Goal: Navigation & Orientation: Go to known website

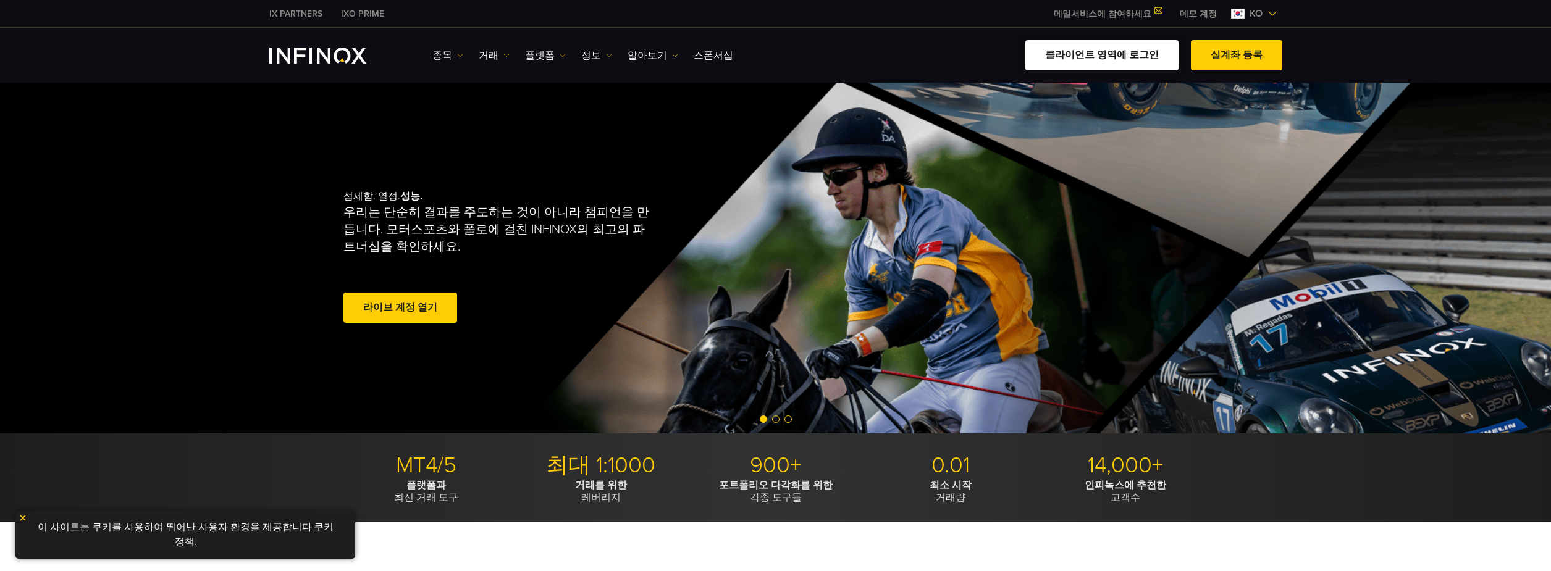
click at [1138, 59] on link "클라이언트 영역에 로그인" at bounding box center [1102, 55] width 153 height 30
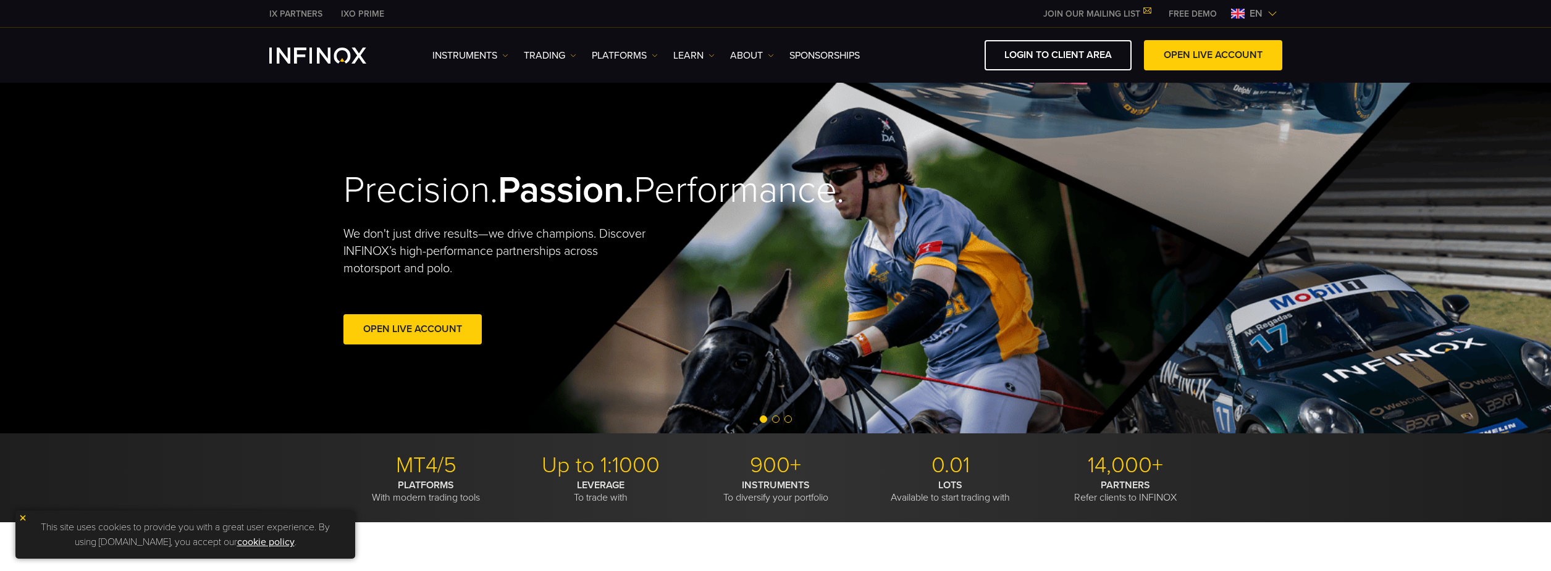
click at [1248, 14] on span "en" at bounding box center [1256, 13] width 23 height 15
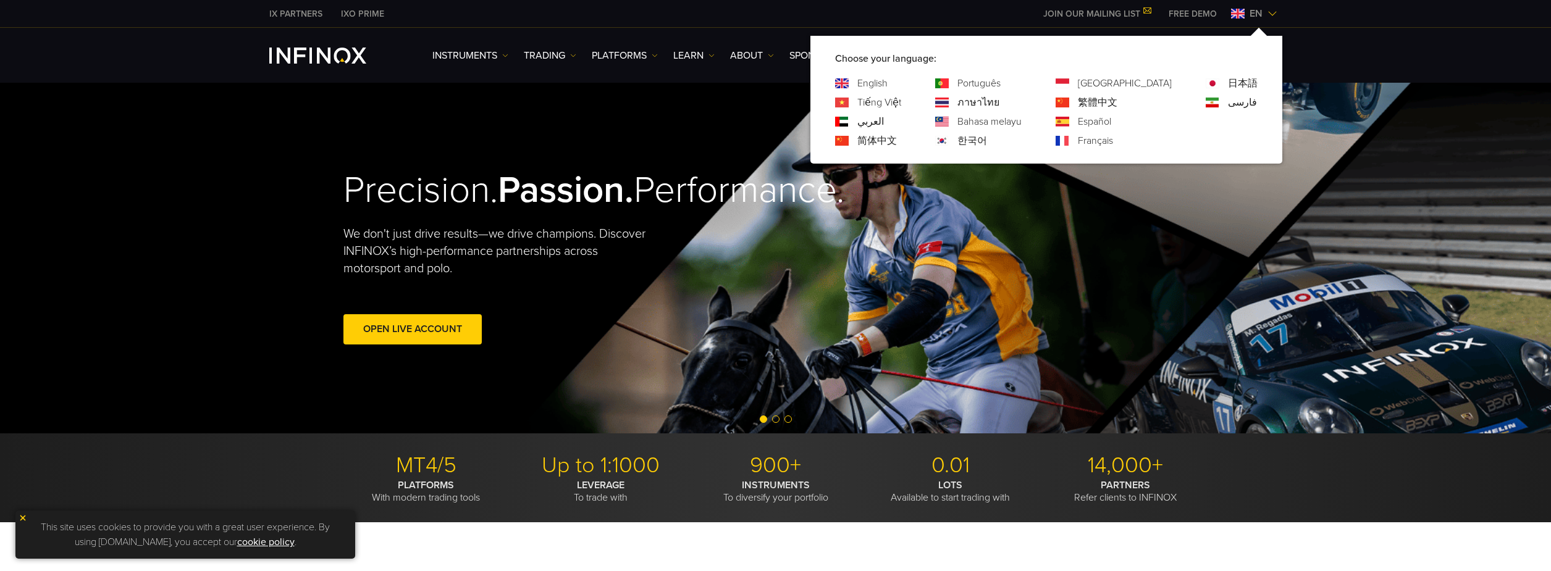
click at [987, 143] on link "한국어" at bounding box center [973, 140] width 30 height 15
